Goal: Transaction & Acquisition: Purchase product/service

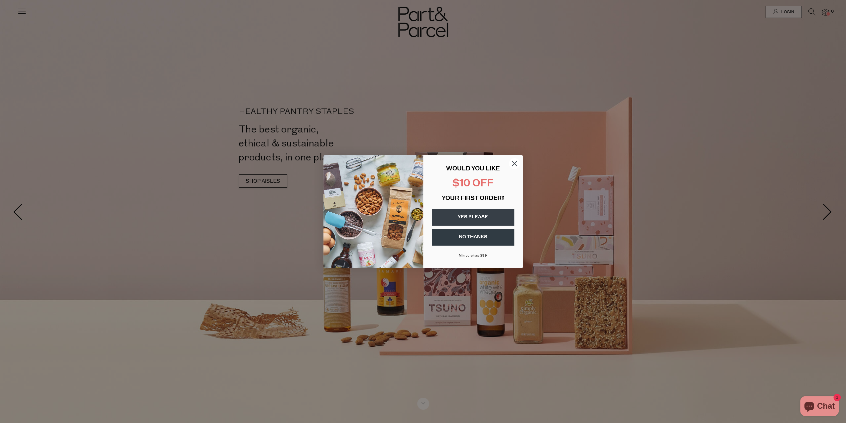
click at [518, 159] on circle "Close dialog" at bounding box center [514, 163] width 11 height 11
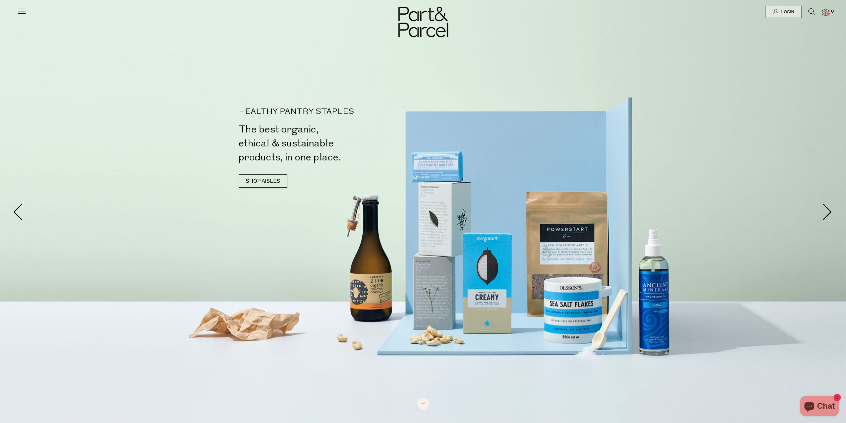
click at [420, 26] on img at bounding box center [423, 22] width 50 height 31
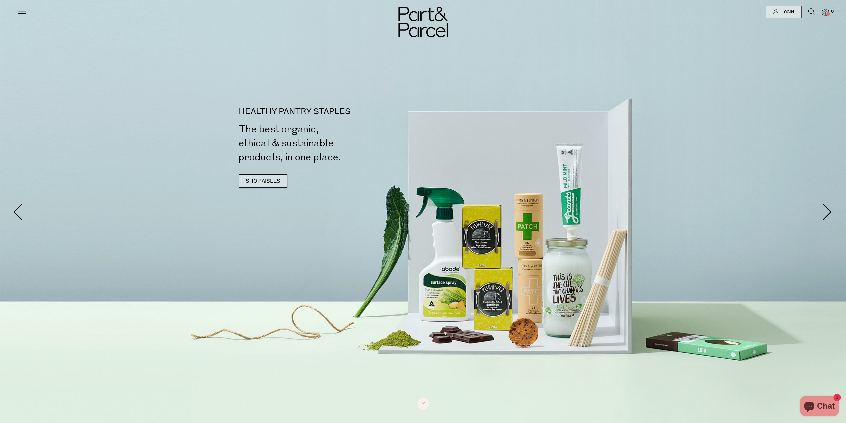
click at [269, 185] on link "SHOP AISLES" at bounding box center [263, 180] width 49 height 13
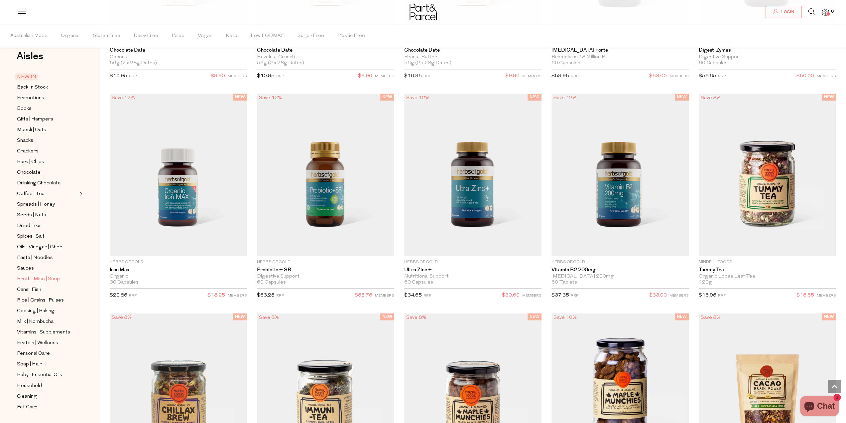
scroll to position [19, 0]
click at [28, 247] on span "Pasta | Noodles" at bounding box center [35, 251] width 36 height 8
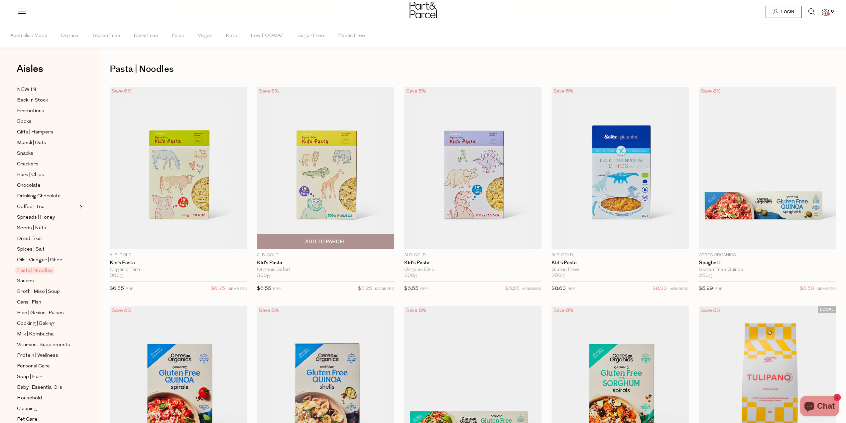
click at [341, 240] on span "Add To Parcel" at bounding box center [325, 241] width 41 height 7
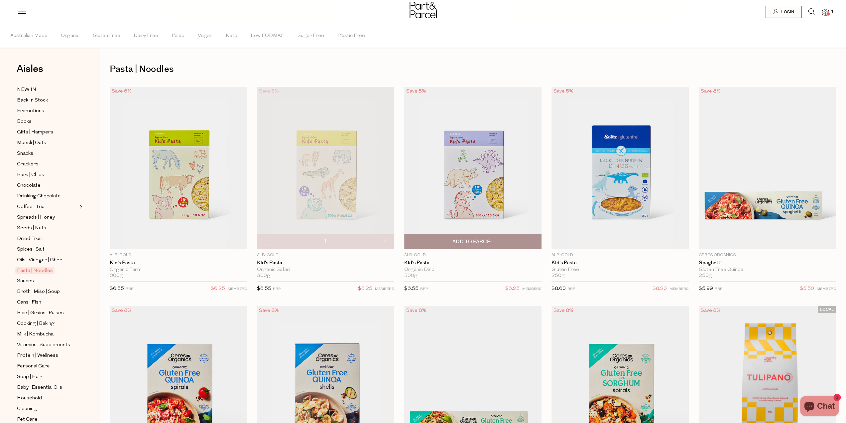
click at [461, 237] on span "Add To Parcel" at bounding box center [472, 241] width 133 height 14
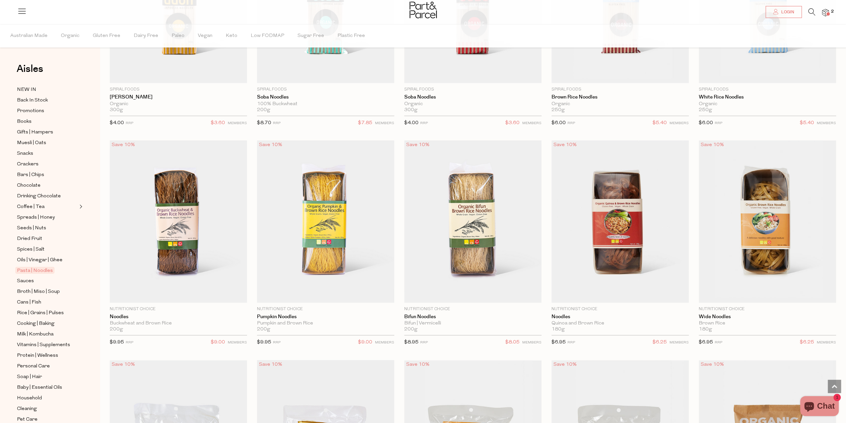
scroll to position [1863, 0]
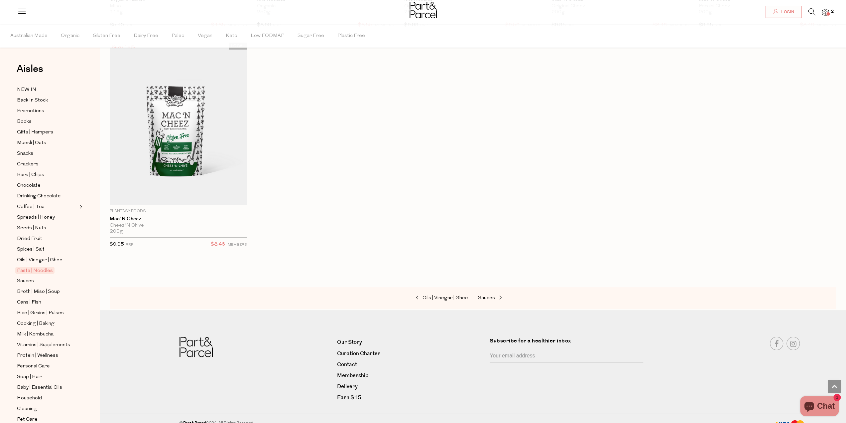
scroll to position [2461, 0]
click at [29, 277] on span "Sauces" at bounding box center [25, 281] width 17 height 8
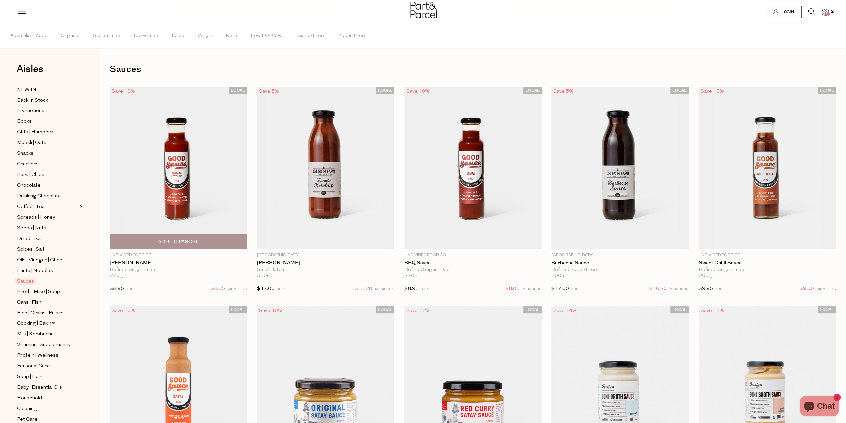
click at [186, 242] on span "Add To Parcel" at bounding box center [178, 241] width 41 height 7
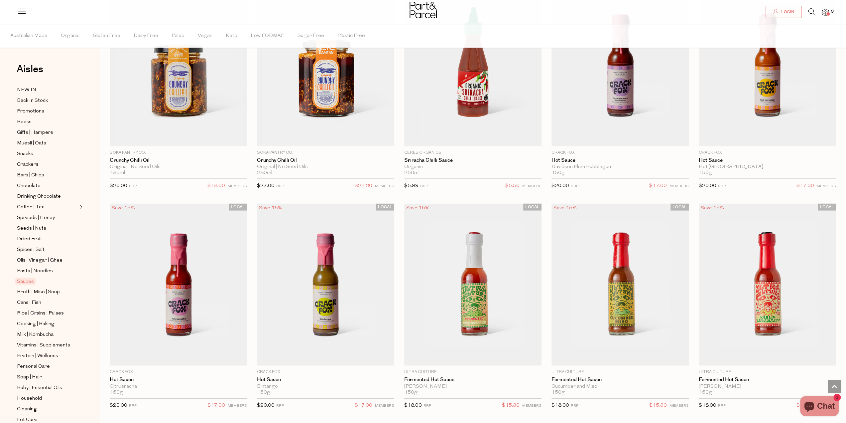
scroll to position [1197, 0]
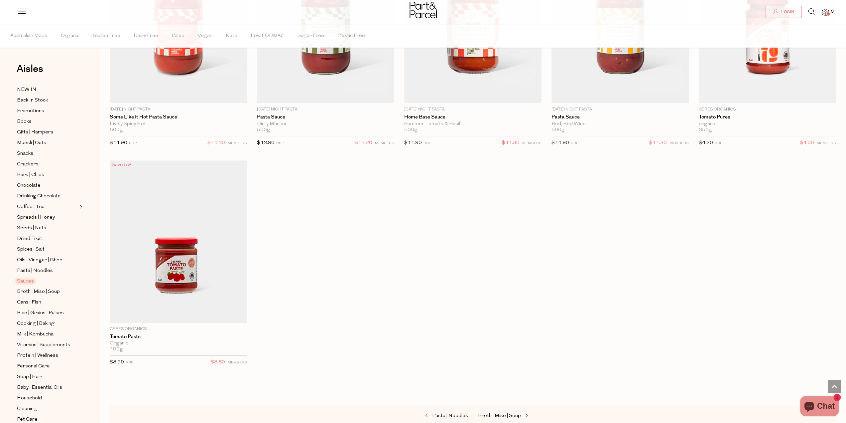
scroll to position [2860, 0]
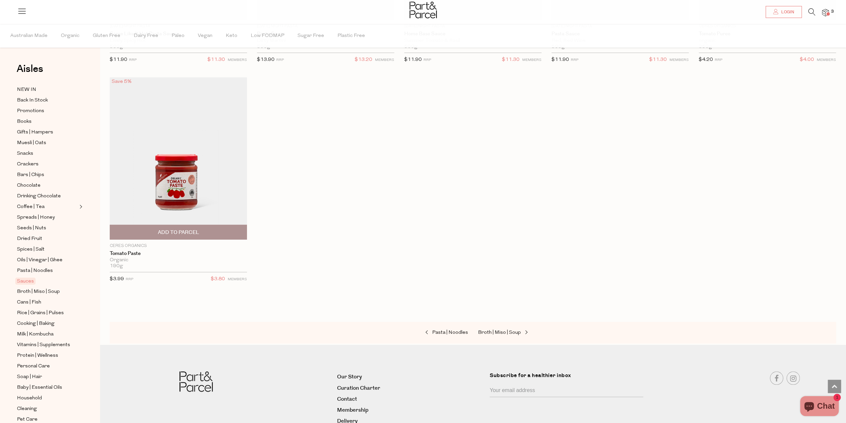
click at [186, 229] on span "Add To Parcel" at bounding box center [178, 232] width 41 height 7
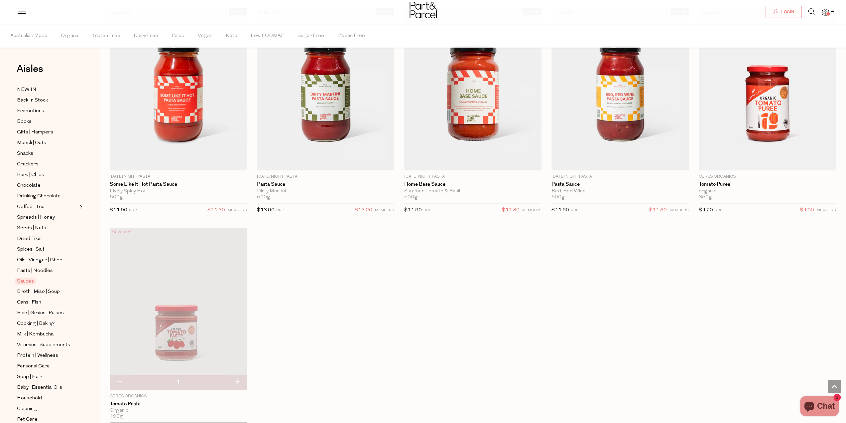
scroll to position [2694, 0]
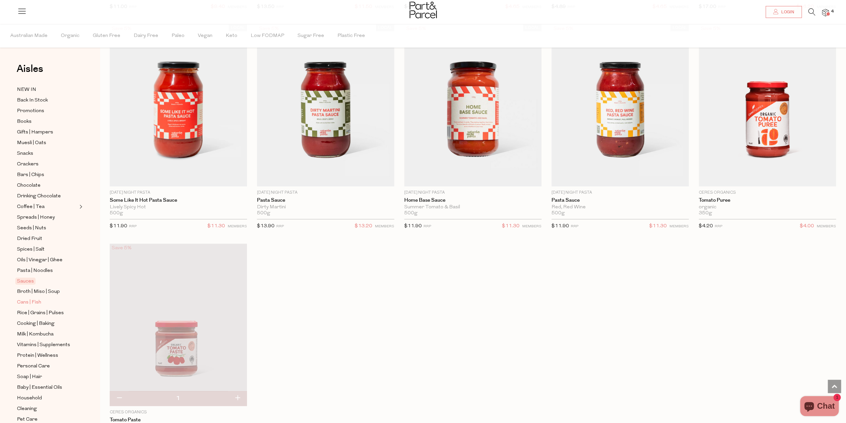
click at [23, 298] on span "Cans | Fish" at bounding box center [29, 302] width 24 height 8
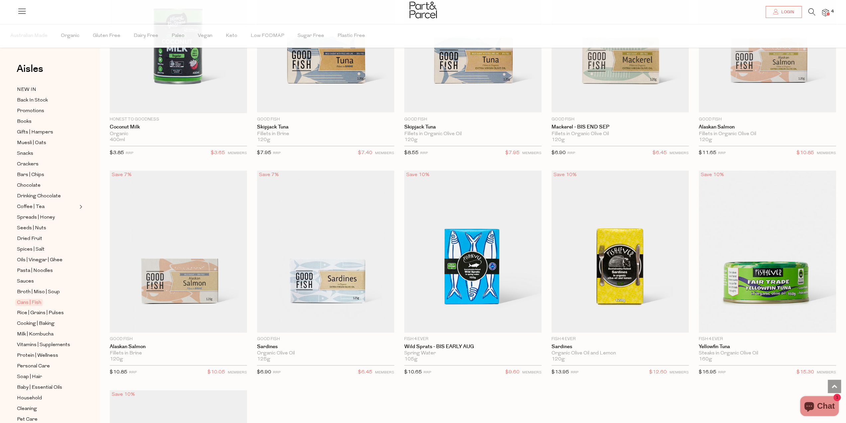
scroll to position [798, 0]
click at [360, 319] on span "Add To Parcel" at bounding box center [325, 325] width 133 height 14
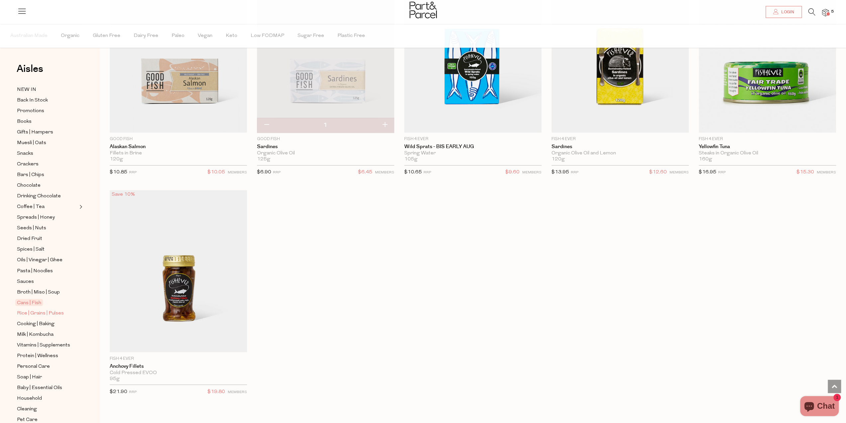
click at [31, 309] on span "Rice | Grains | Pulses" at bounding box center [40, 313] width 47 height 8
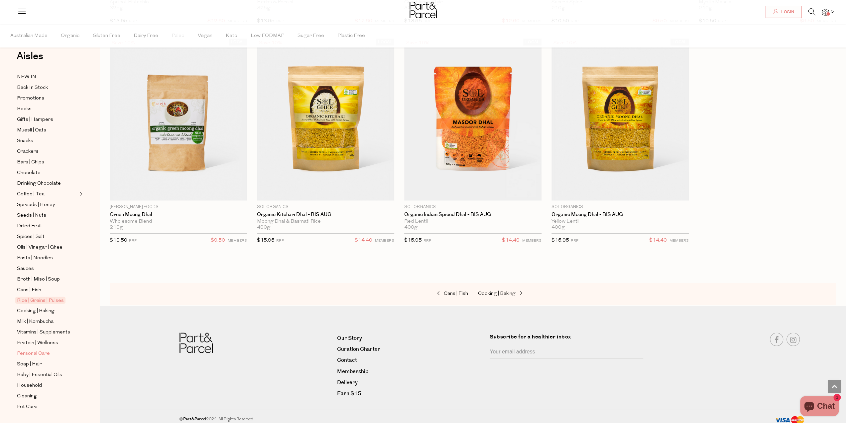
scroll to position [19, 0]
click at [38, 364] on span "Baby | Essential Oils" at bounding box center [39, 368] width 45 height 8
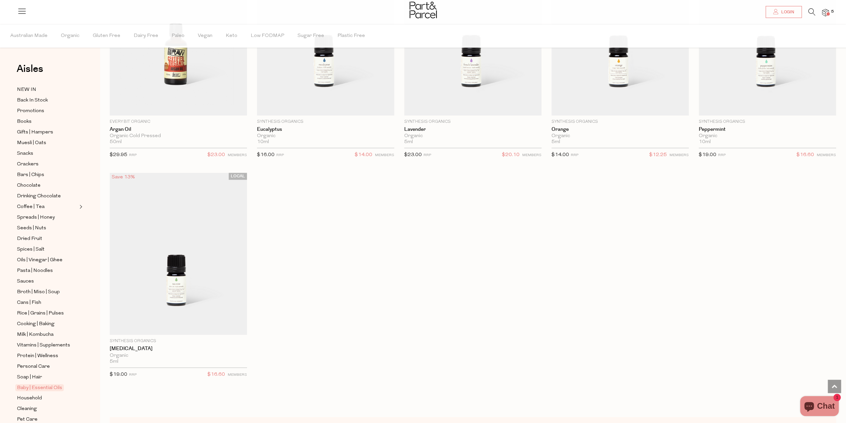
scroll to position [665, 0]
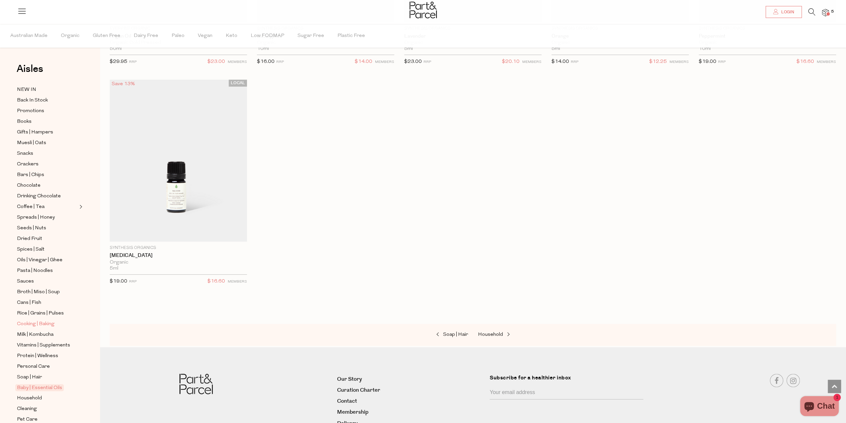
click at [34, 320] on span "Cooking | Baking" at bounding box center [36, 324] width 38 height 8
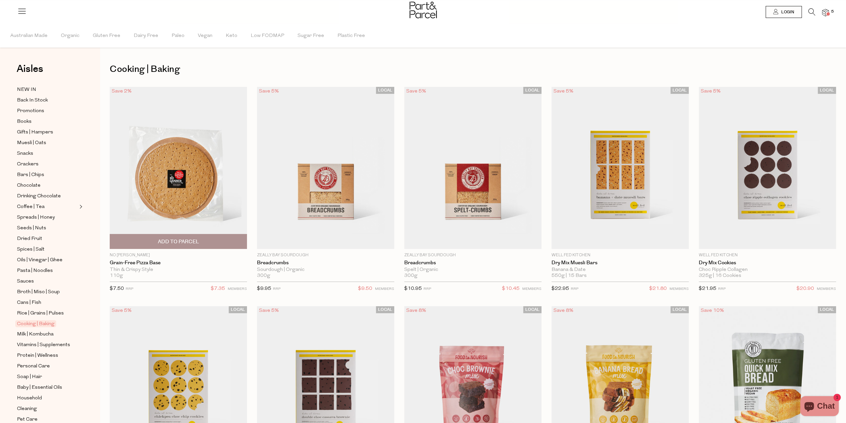
click at [190, 239] on span "Add To Parcel" at bounding box center [178, 241] width 41 height 7
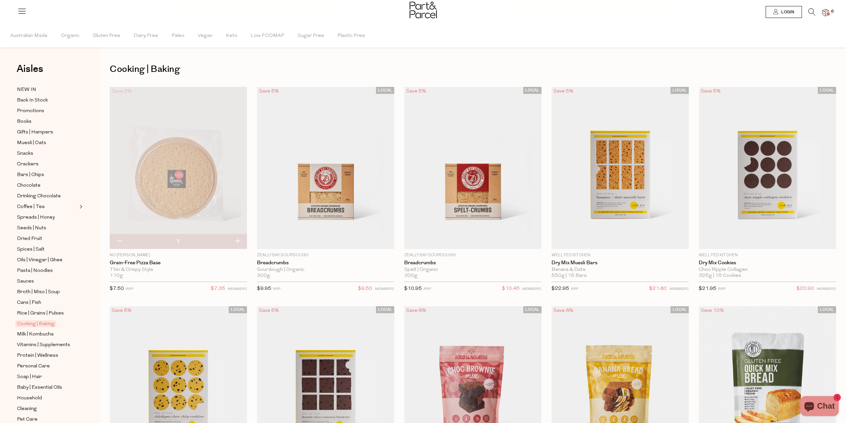
click at [189, 199] on img at bounding box center [178, 168] width 137 height 162
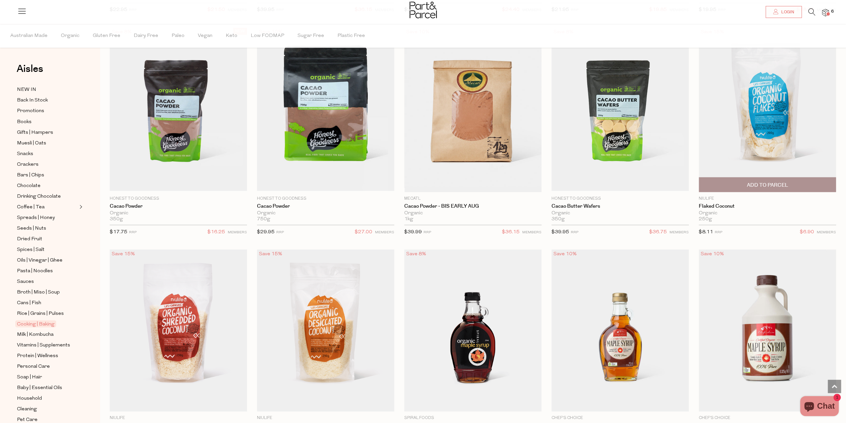
scroll to position [1098, 0]
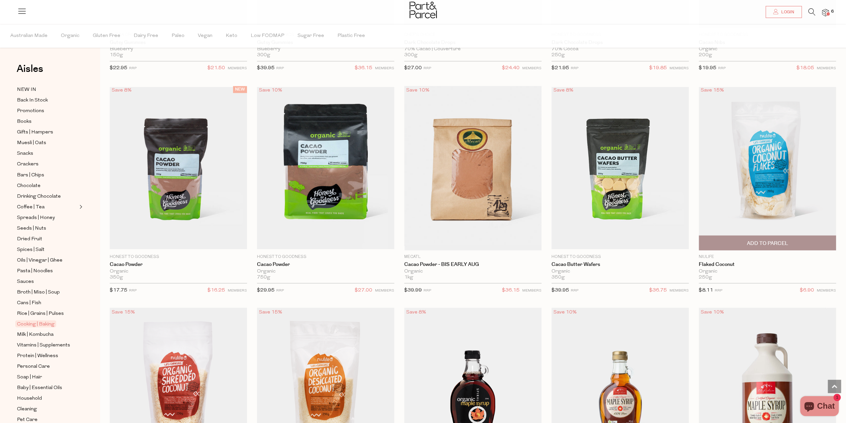
click at [776, 235] on span "Add To Parcel" at bounding box center [767, 242] width 133 height 14
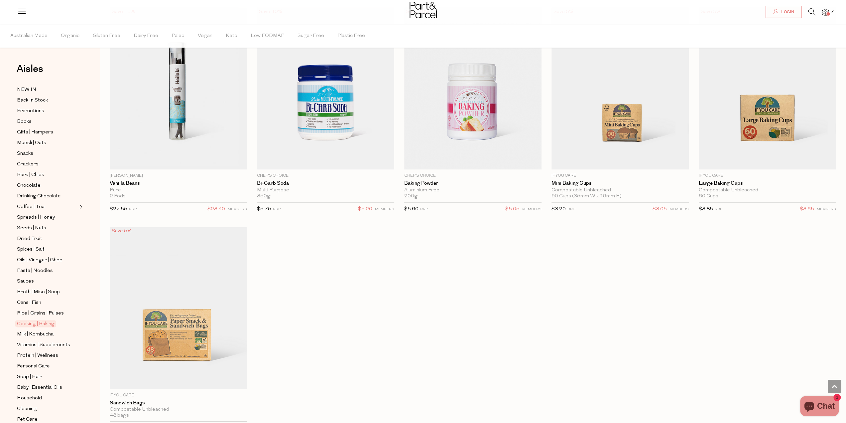
scroll to position [3554, 0]
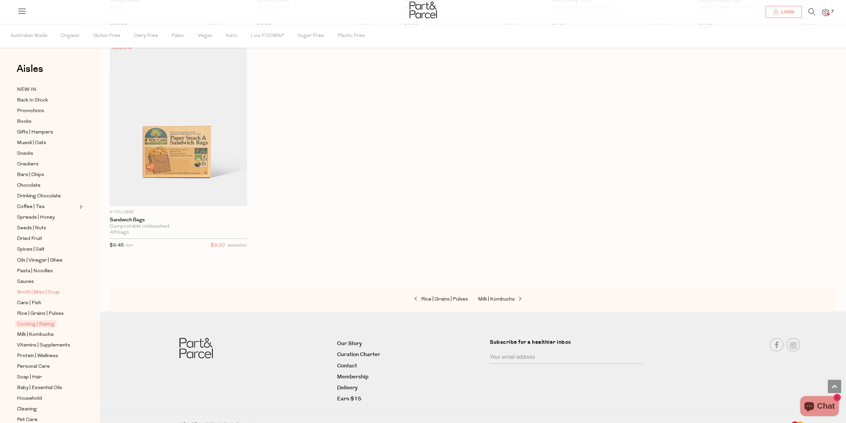
click at [39, 288] on span "Broth | Miso | Soup" at bounding box center [38, 292] width 43 height 8
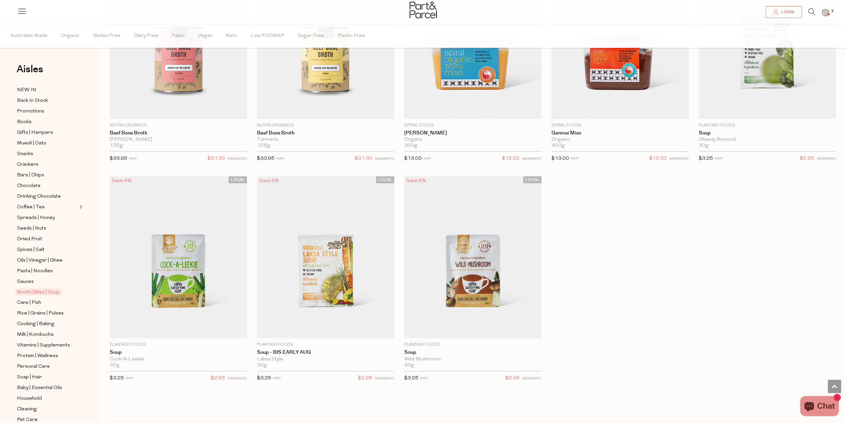
scroll to position [1164, 0]
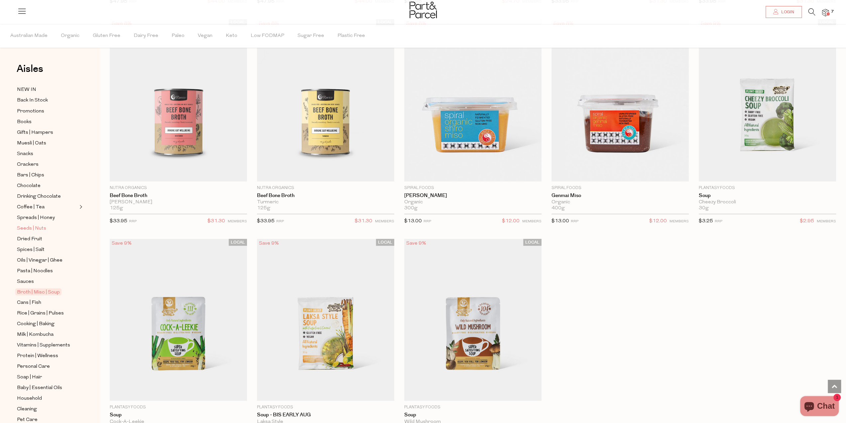
click at [31, 225] on span "Seeds | Nuts" at bounding box center [31, 228] width 29 height 8
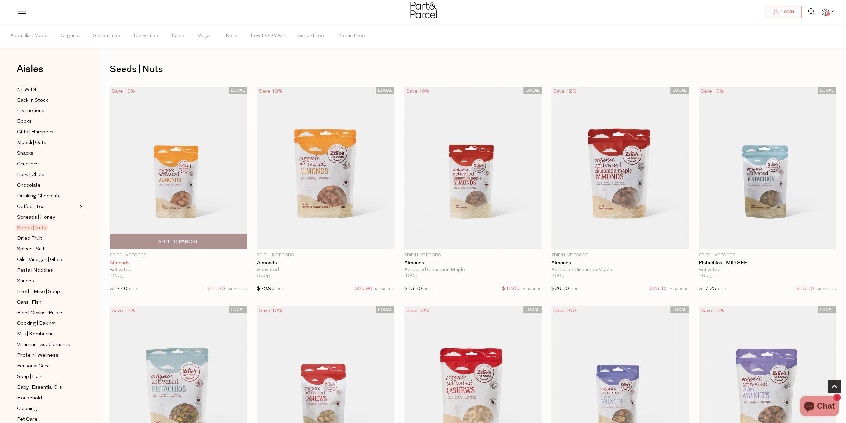
scroll to position [166, 0]
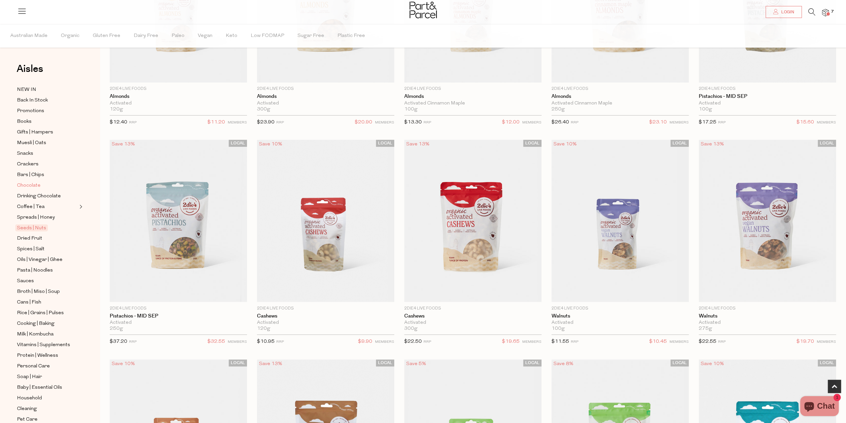
click at [25, 182] on span "Chocolate" at bounding box center [29, 186] width 24 height 8
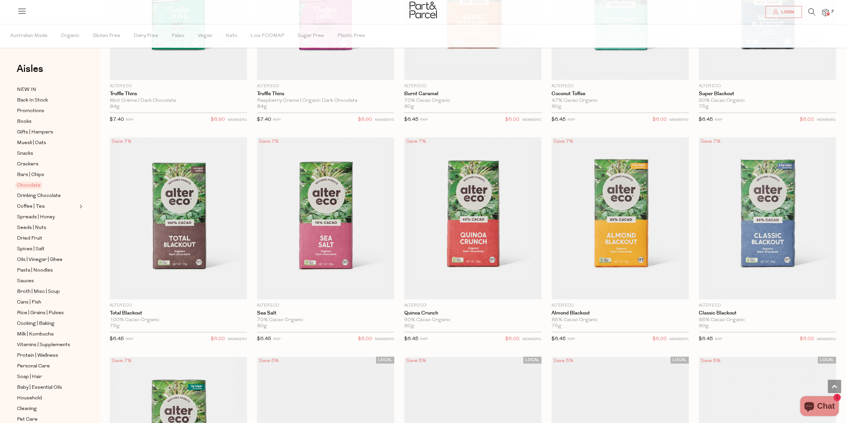
scroll to position [931, 0]
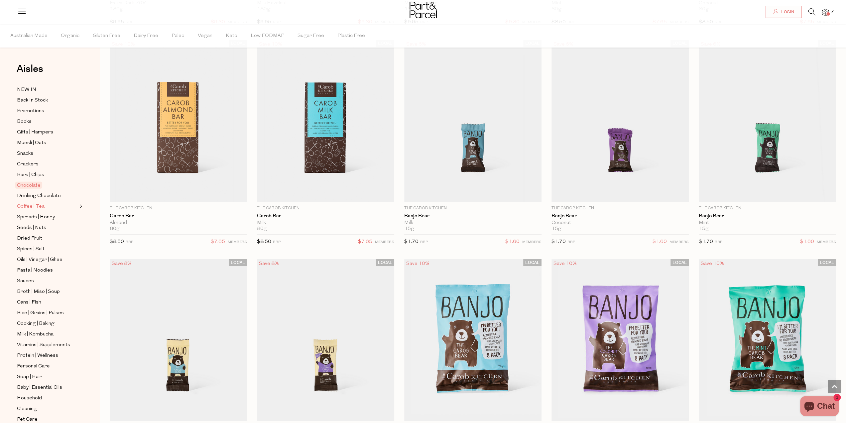
scroll to position [2120, 0]
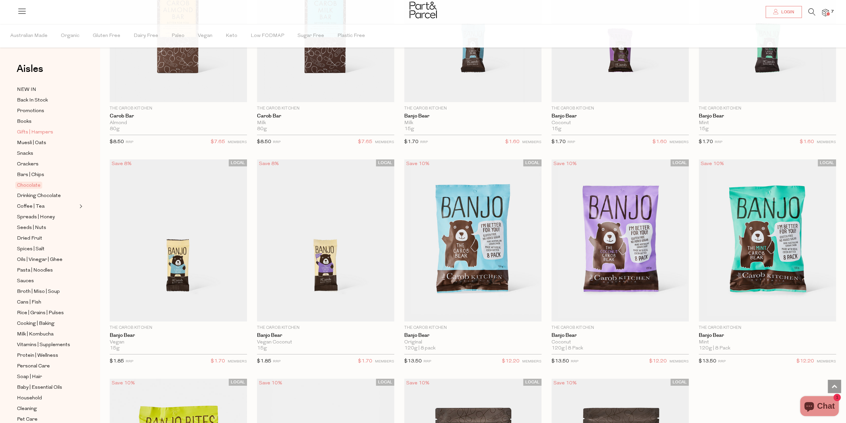
click at [23, 129] on span "Gifts | Hampers" at bounding box center [35, 132] width 36 height 8
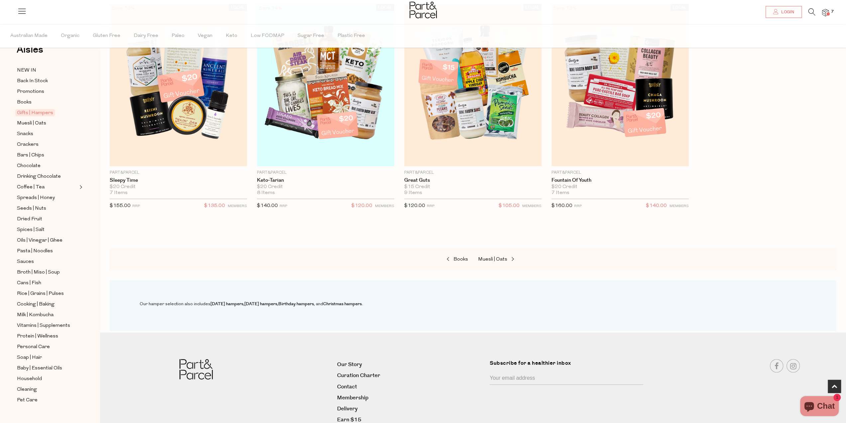
scroll to position [332, 0]
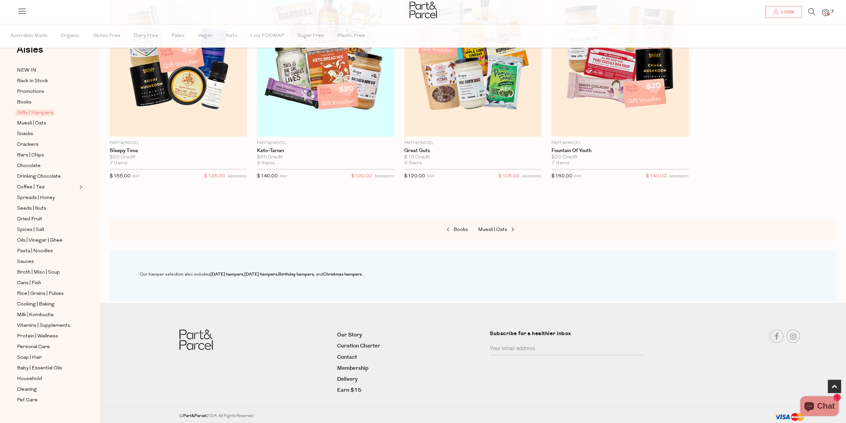
click at [825, 5] on div at bounding box center [423, 11] width 846 height 22
click at [823, 10] on img at bounding box center [826, 13] width 7 height 8
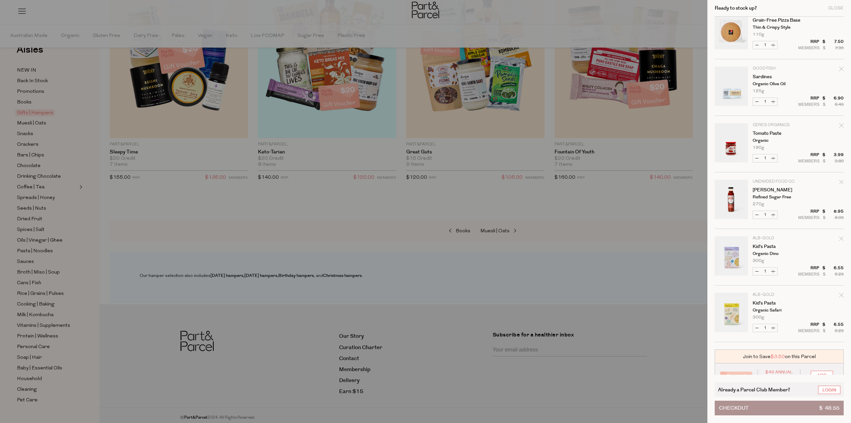
scroll to position [94, 0]
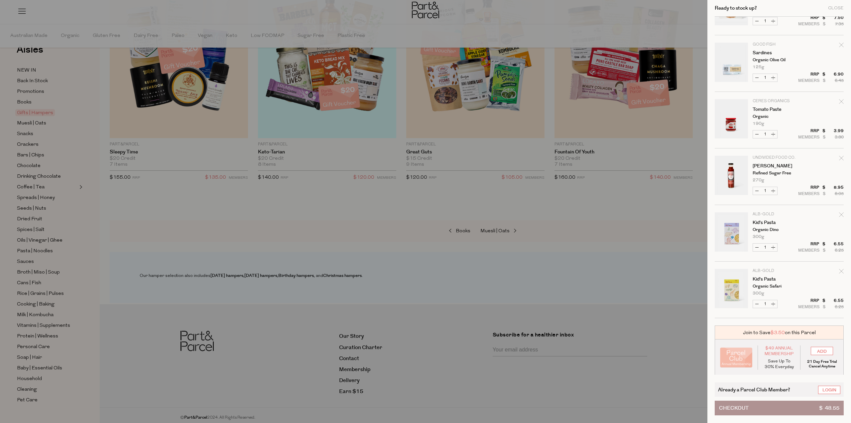
click at [560, 316] on div at bounding box center [425, 211] width 851 height 423
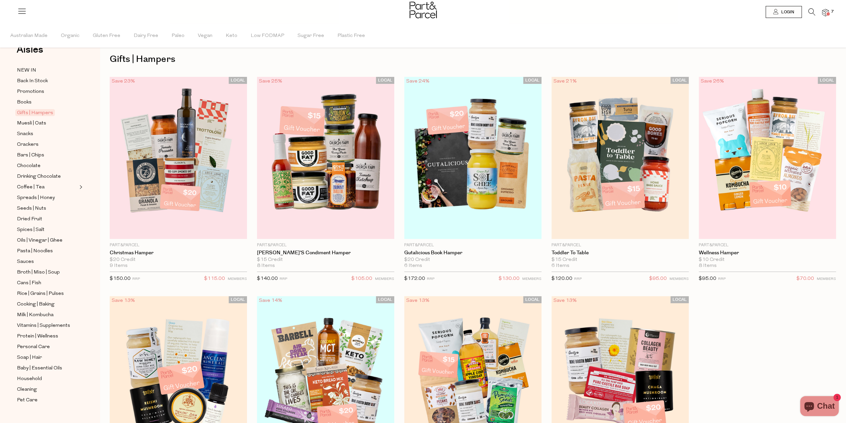
scroll to position [0, 0]
